Goal: Transaction & Acquisition: Purchase product/service

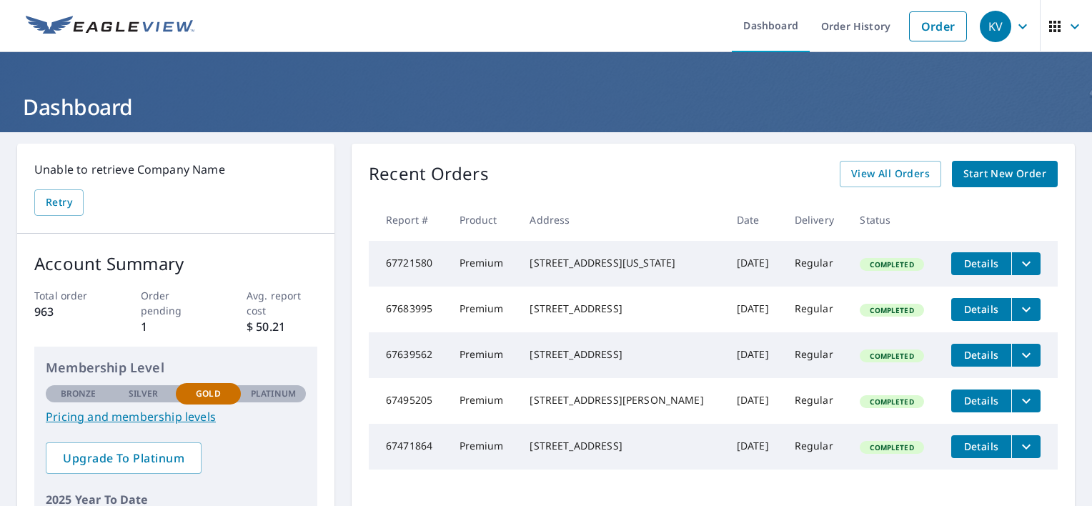
click at [992, 174] on span "Start New Order" at bounding box center [1004, 174] width 83 height 18
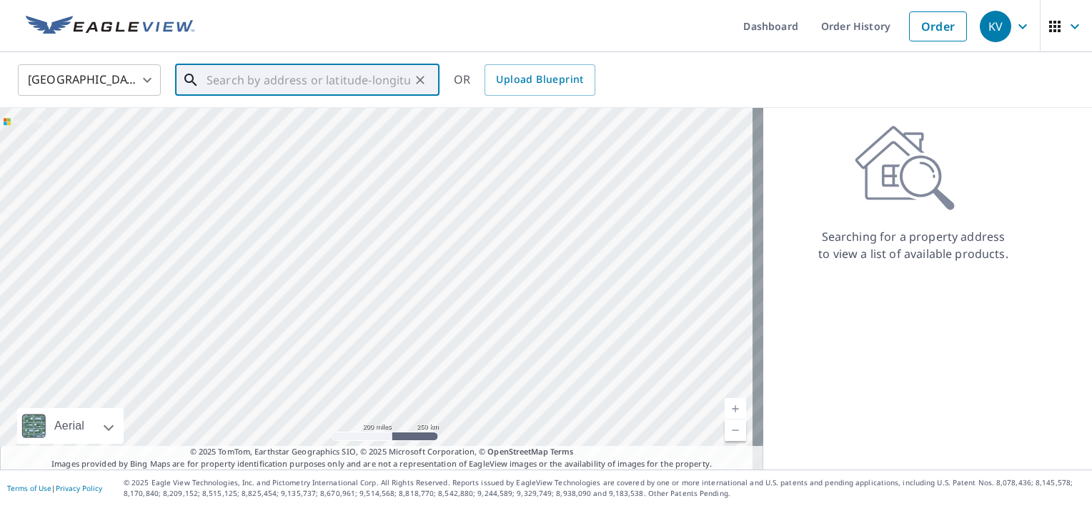
click at [382, 79] on input "text" at bounding box center [309, 80] width 204 height 40
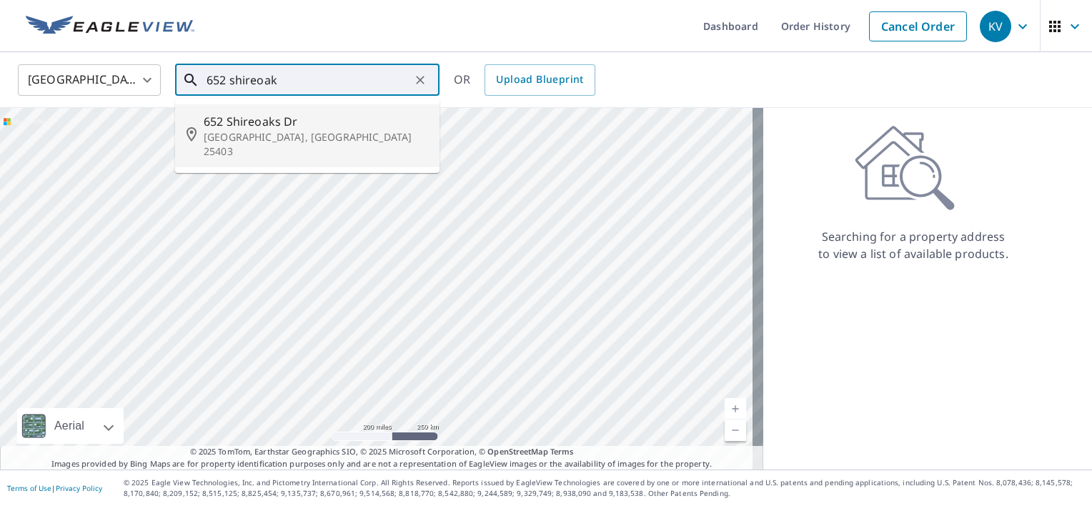
click at [252, 126] on span "652 Shireoaks Dr" at bounding box center [316, 121] width 224 height 17
type input "[GEOGRAPHIC_DATA][PERSON_NAME]"
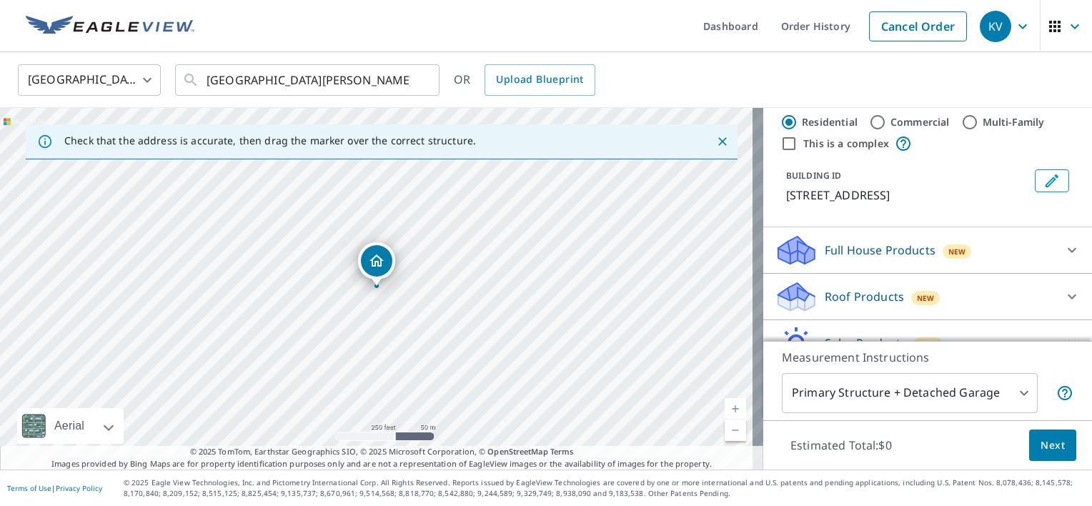
scroll to position [57, 0]
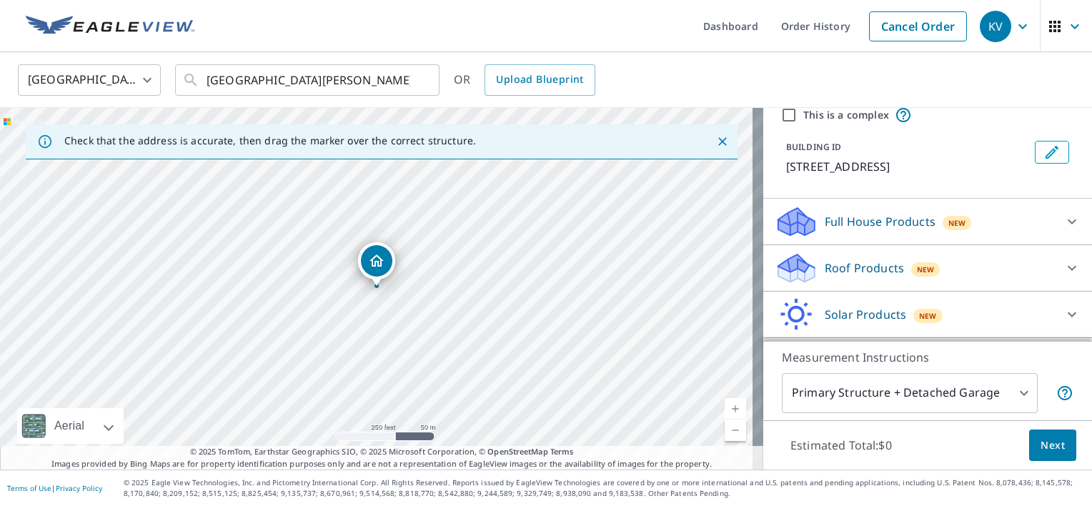
click at [953, 262] on div "Roof Products New" at bounding box center [915, 269] width 280 height 34
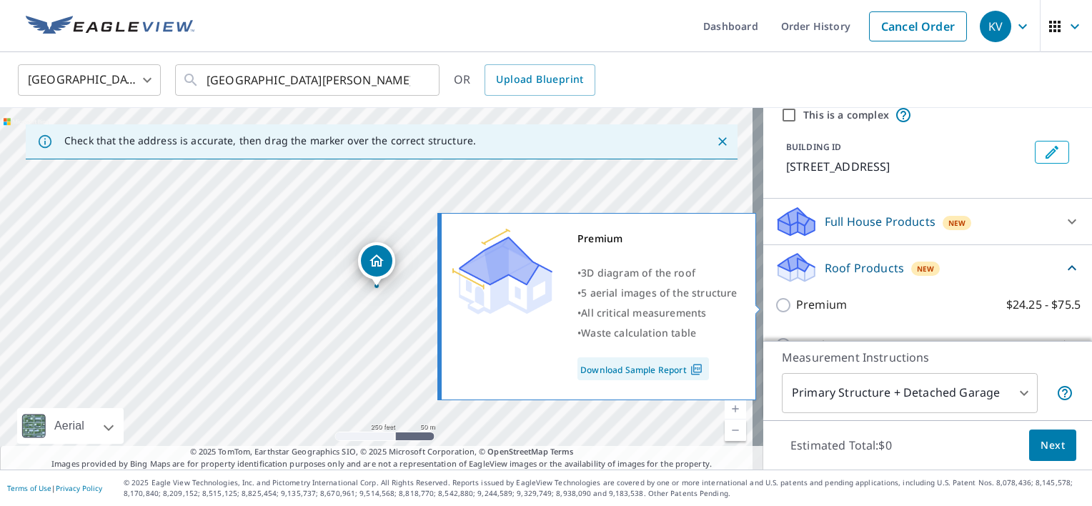
click at [775, 309] on input "Premium $24.25 - $75.5" at bounding box center [785, 305] width 21 height 17
checkbox input "true"
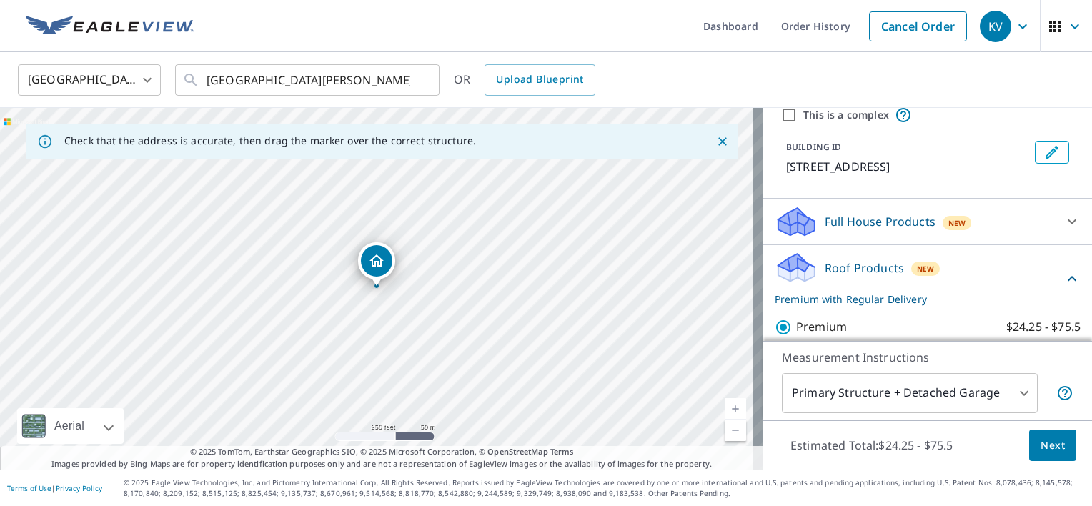
click at [1046, 445] on span "Next" at bounding box center [1053, 446] width 24 height 18
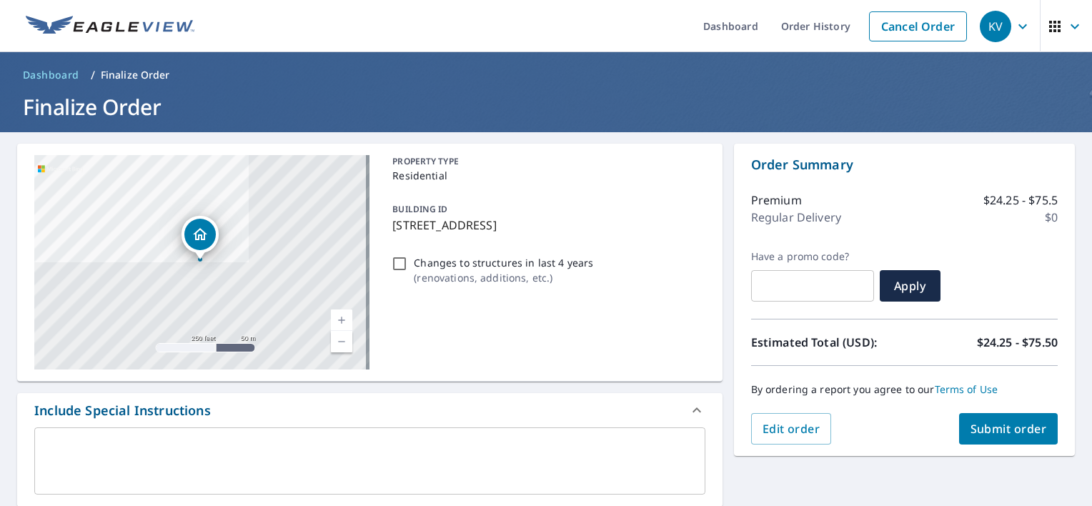
click at [989, 429] on span "Submit order" at bounding box center [1009, 429] width 76 height 16
